Goal: Navigation & Orientation: Find specific page/section

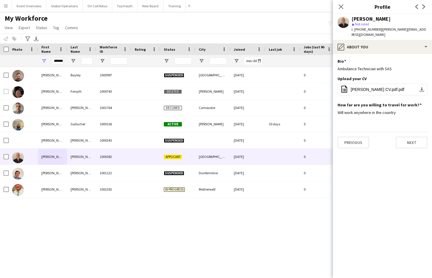
click at [5, 7] on app-icon "Menu" at bounding box center [6, 6] width 5 height 5
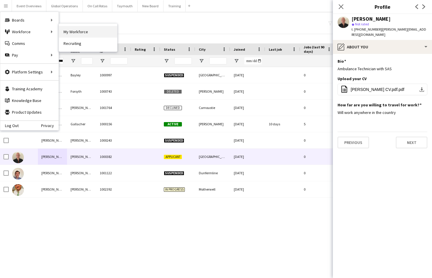
click at [77, 34] on link "My Workforce" at bounding box center [88, 32] width 58 height 12
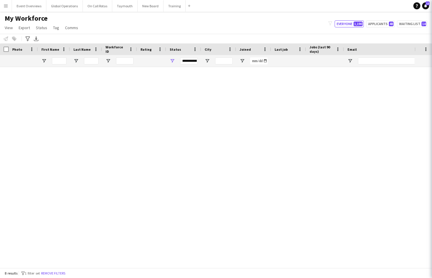
type input "*******"
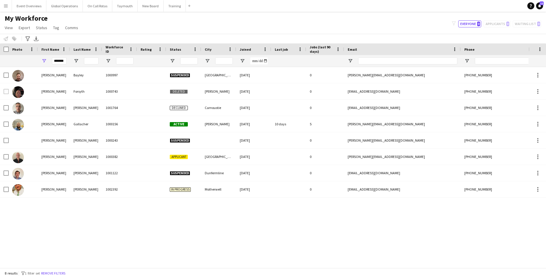
click at [6, 6] on app-icon "Menu" at bounding box center [6, 6] width 5 height 5
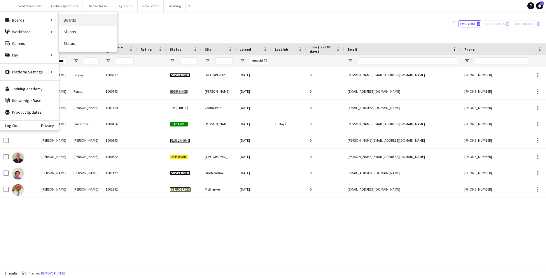
click at [71, 19] on link "Boards" at bounding box center [88, 20] width 58 height 12
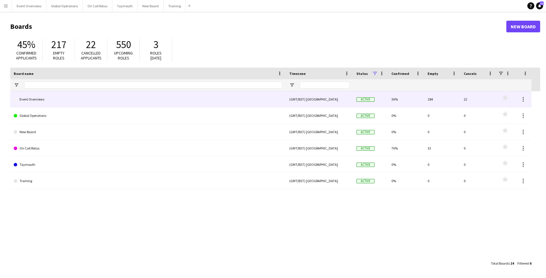
click at [30, 101] on link "Event Overviews" at bounding box center [148, 99] width 269 height 16
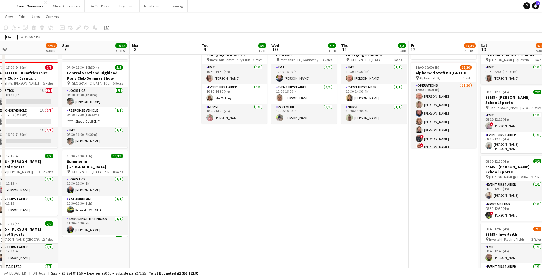
scroll to position [0, 247]
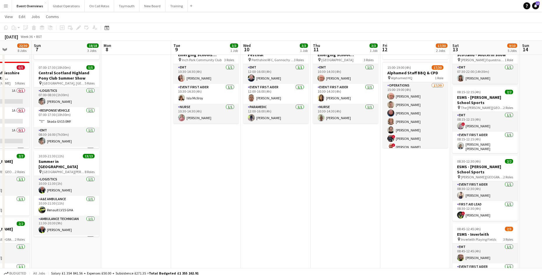
drag, startPoint x: 433, startPoint y: 243, endPoint x: 186, endPoint y: 237, distance: 247.4
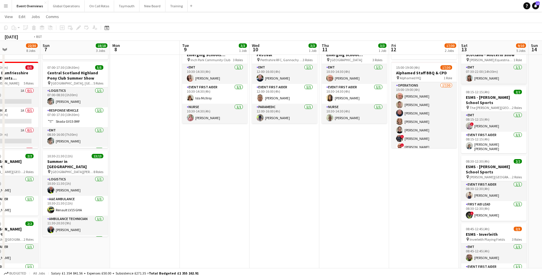
scroll to position [0, 202]
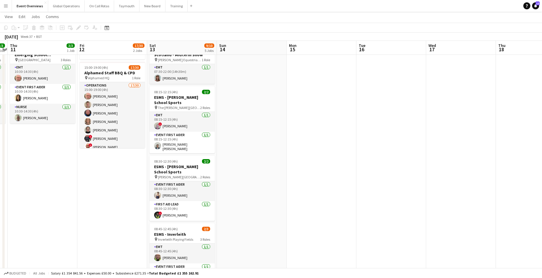
drag, startPoint x: 361, startPoint y: 243, endPoint x: 58, endPoint y: 245, distance: 302.8
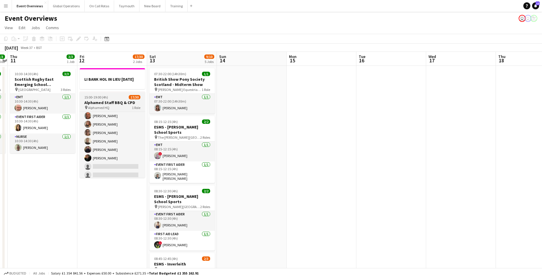
scroll to position [117, 0]
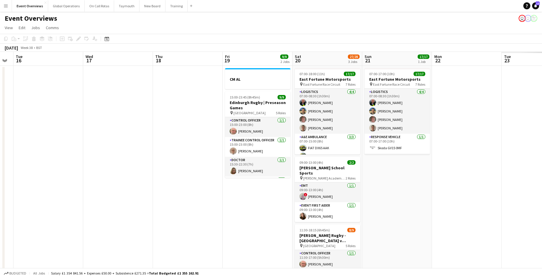
drag, startPoint x: 443, startPoint y: 186, endPoint x: 30, endPoint y: 191, distance: 412.7
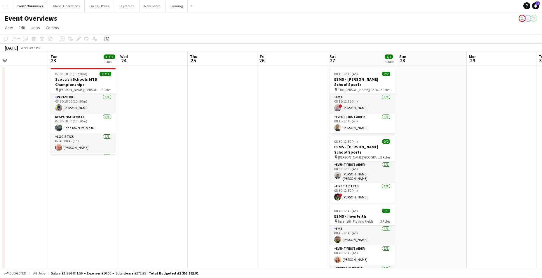
drag, startPoint x: 396, startPoint y: 200, endPoint x: 29, endPoint y: 203, distance: 366.9
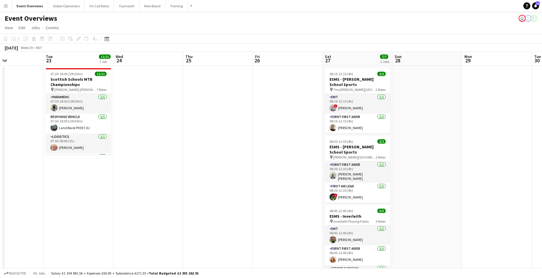
scroll to position [0, 227]
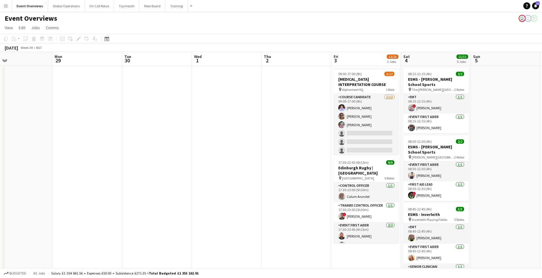
drag, startPoint x: 454, startPoint y: 203, endPoint x: 42, endPoint y: 206, distance: 411.6
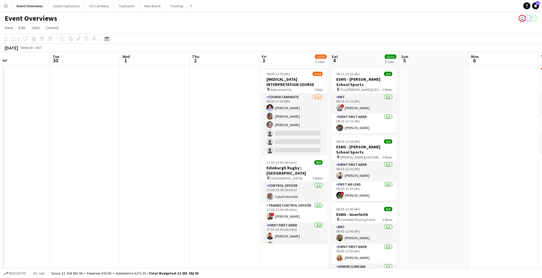
scroll to position [0, 230]
drag, startPoint x: 352, startPoint y: 208, endPoint x: 279, endPoint y: 204, distance: 73.0
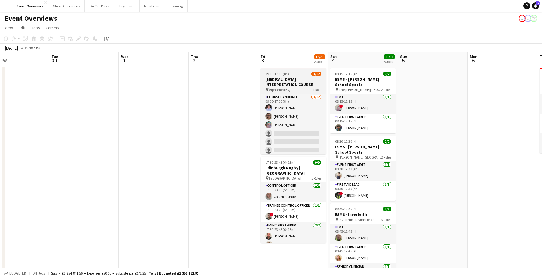
click at [294, 77] on h3 "[MEDICAL_DATA] INTERPRETATION COURSE" at bounding box center [292, 82] width 65 height 11
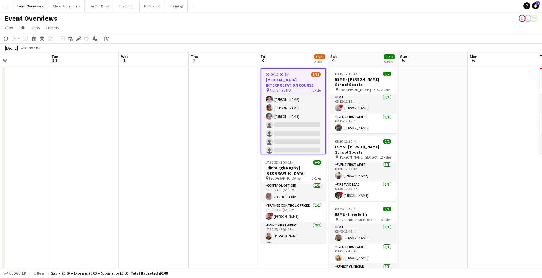
scroll to position [0, 0]
click at [302, 79] on h3 "[MEDICAL_DATA] INTERPRETATION COURSE" at bounding box center [293, 82] width 64 height 11
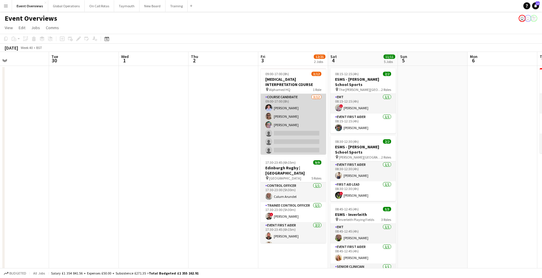
click at [292, 94] on app-card-role "Course Candidate [DATE] 09:00-17:00 (8h) [PERSON_NAME] [PERSON_NAME] [PERSON_NA…" at bounding box center [292, 150] width 65 height 113
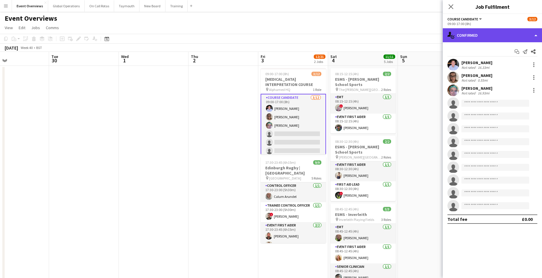
click at [536, 35] on div "single-neutral-actions-check-2 Confirmed" at bounding box center [491, 35] width 99 height 14
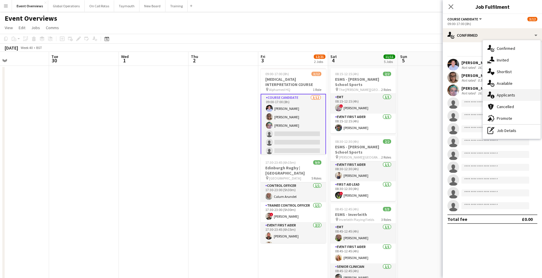
click at [511, 94] on span "Applicants" at bounding box center [505, 94] width 18 height 5
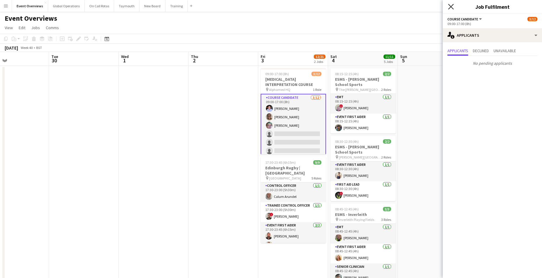
click at [451, 7] on icon "Close pop-in" at bounding box center [451, 7] width 6 height 6
